Goal: Check status: Check status

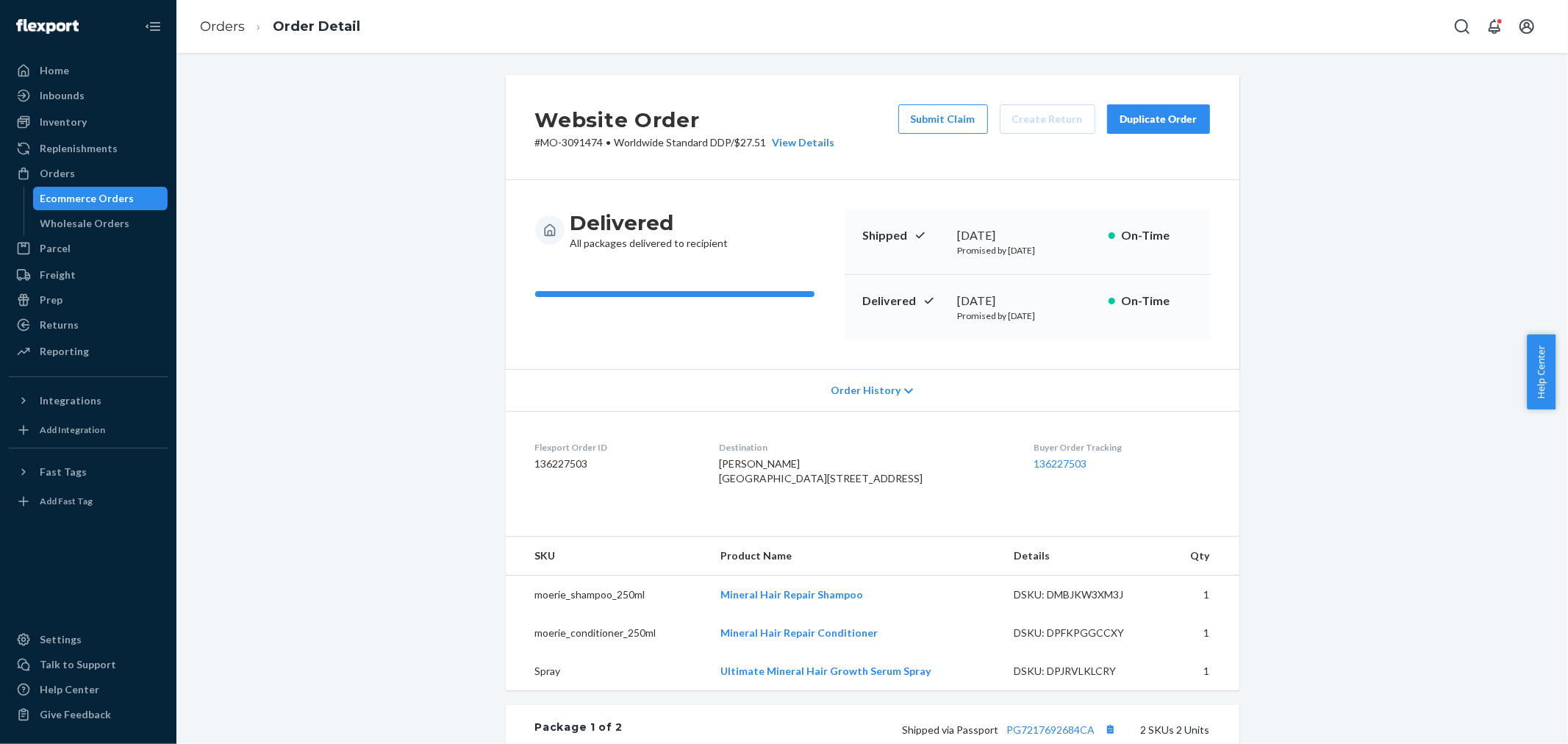
click at [1336, 348] on div "Website Order # MO-3091474 • Worldwide Standard DDP / $27.51 View Details Submi…" at bounding box center [873, 731] width 1370 height 1313
click at [1365, 563] on div "Website Order # MO-3091474 • Worldwide Standard DDP / $27.51 View Details Submi…" at bounding box center [873, 731] width 1370 height 1313
drag, startPoint x: 537, startPoint y: 142, endPoint x: 597, endPoint y: 143, distance: 60.0
click at [597, 143] on p "# MO-3091474 • Worldwide Standard DDP / $27.51 View Details" at bounding box center [684, 142] width 300 height 15
copy p "MO-3091474"
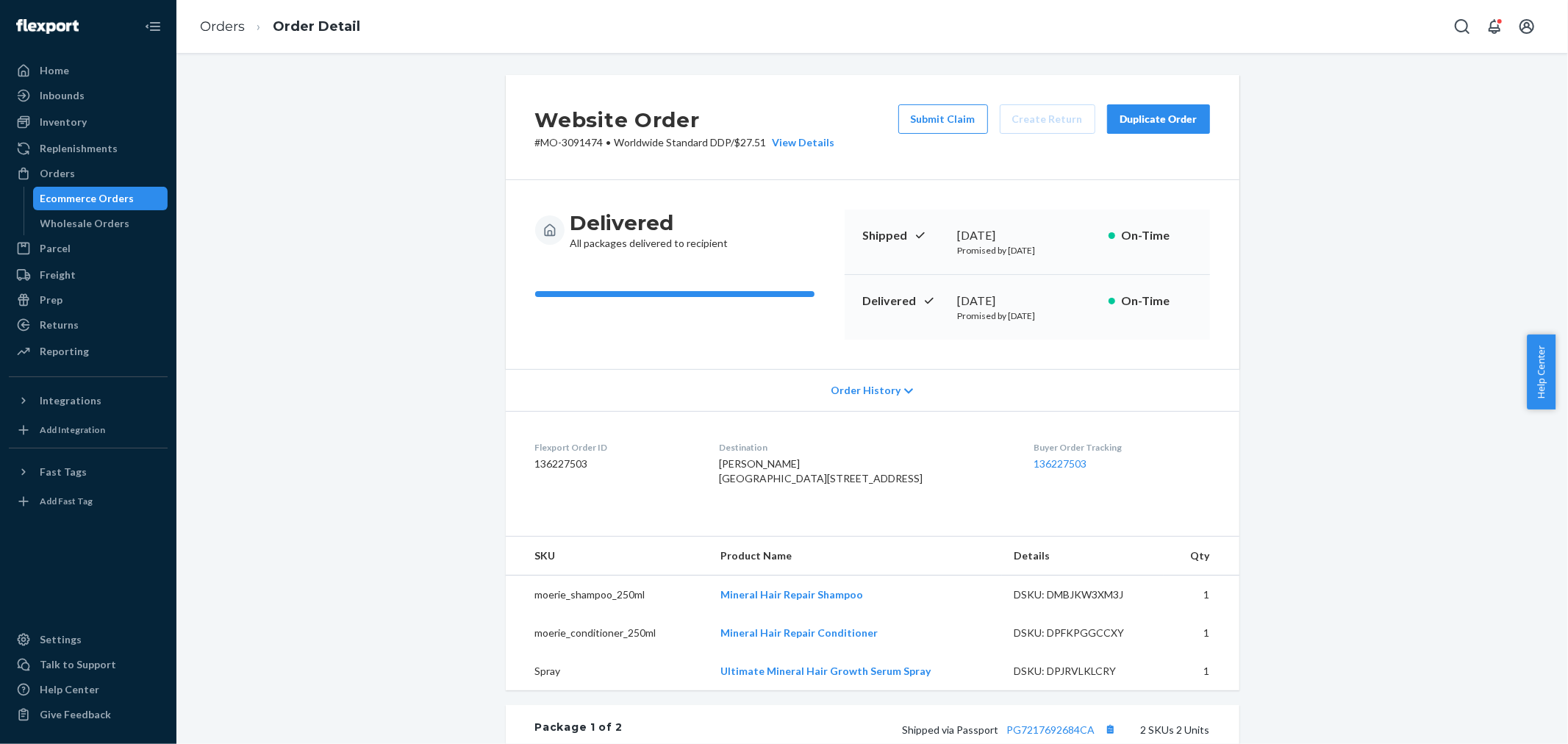
click at [743, 460] on span "[PERSON_NAME] [GEOGRAPHIC_DATA][STREET_ADDRESS]" at bounding box center [821, 471] width 204 height 28
copy span "[PERSON_NAME]"
